Goal: Task Accomplishment & Management: Use online tool/utility

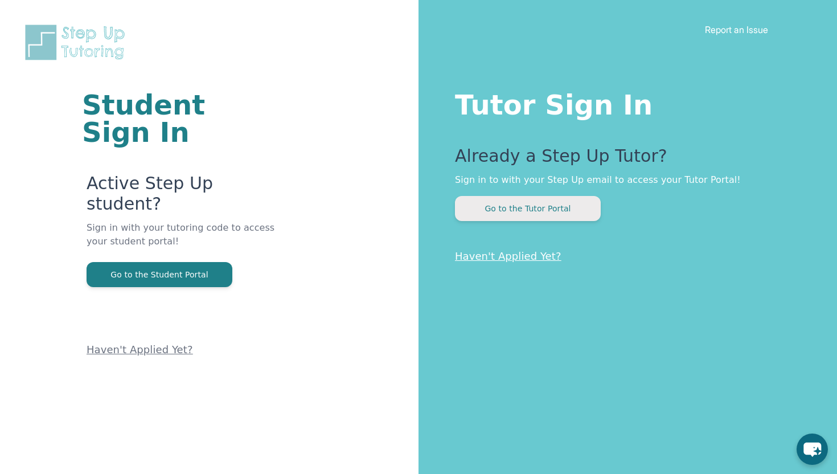
click at [511, 217] on button "Go to the Tutor Portal" at bounding box center [528, 208] width 146 height 25
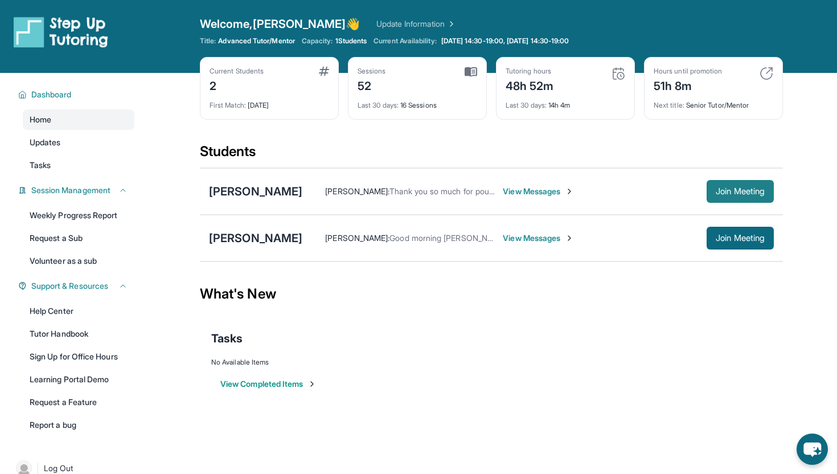
click at [716, 192] on span "Join Meeting" at bounding box center [740, 191] width 49 height 7
click at [384, 190] on span "Join Meeting" at bounding box center [740, 191] width 49 height 7
